Goal: Find specific page/section: Find specific page/section

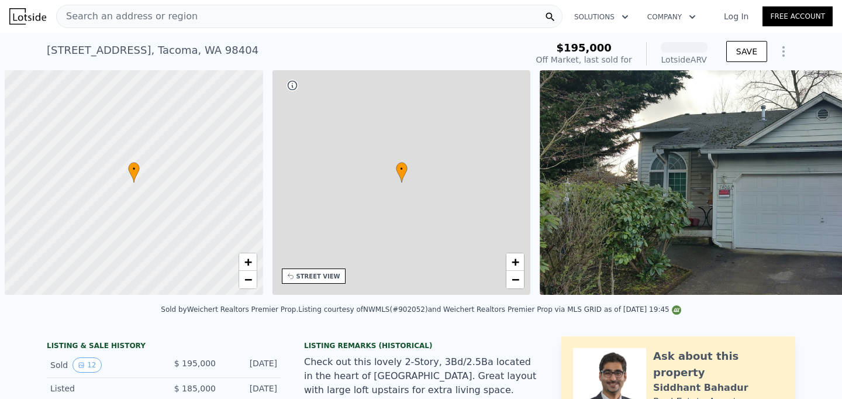
scroll to position [0, 5]
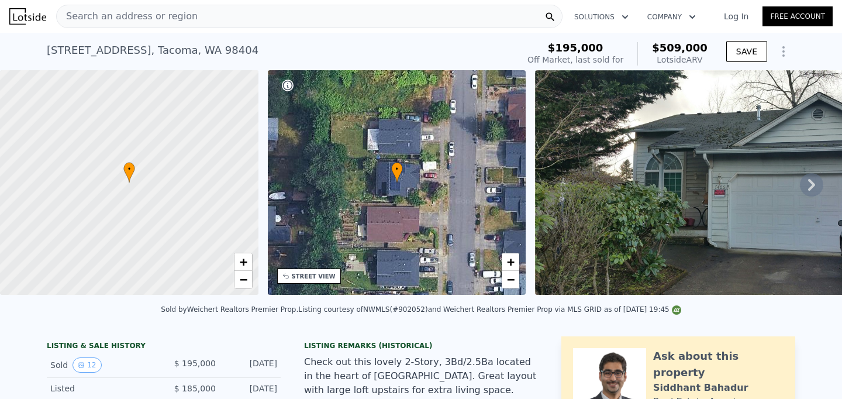
click at [135, 17] on span "Search an address or region" at bounding box center [127, 16] width 141 height 14
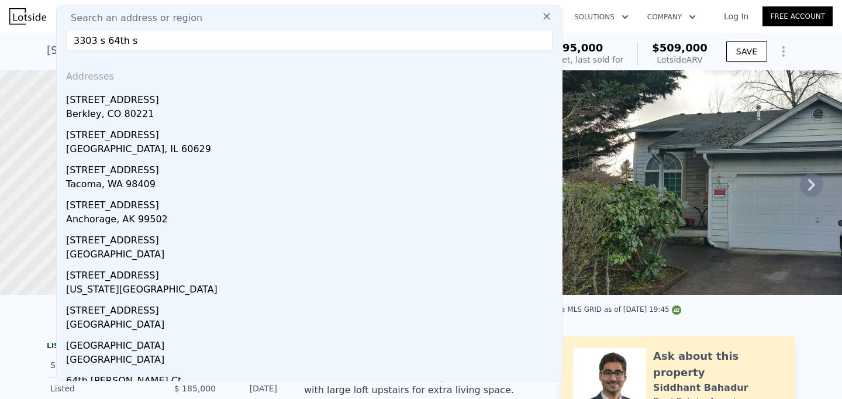
type input "3303 s 64th st"
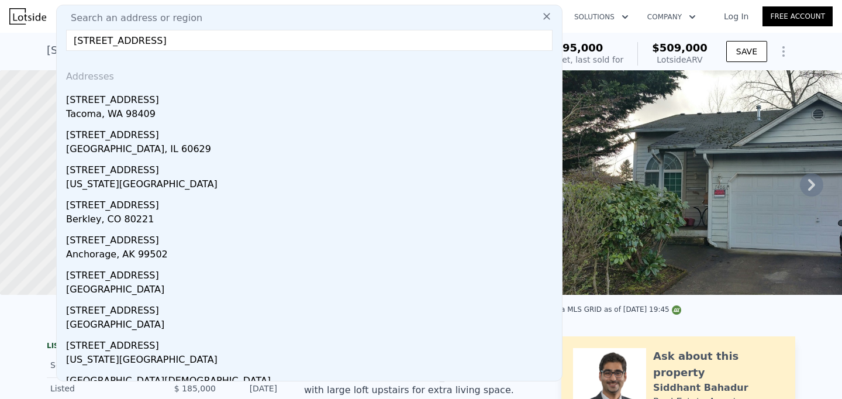
click at [131, 44] on input "3303 s 64th st" at bounding box center [309, 40] width 487 height 21
click at [39, 49] on div "7406 E G St , Tacoma , WA 98404 Sold Jul 2016 for $195k (~ARV $509k ) $195,000 …" at bounding box center [421, 51] width 842 height 37
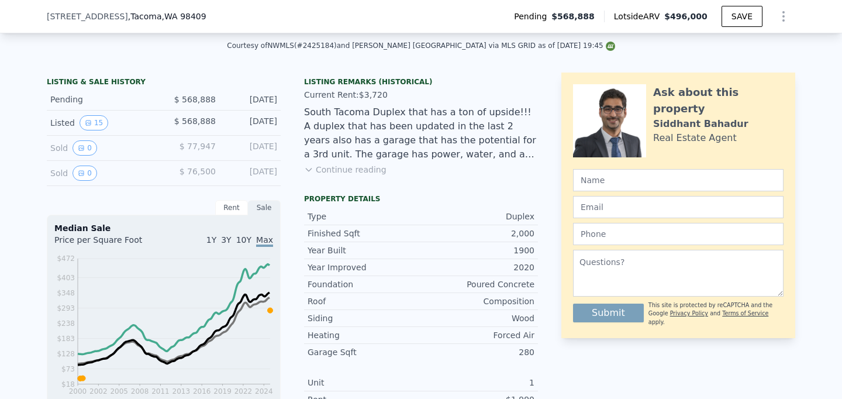
scroll to position [263, 0]
